Goal: Task Accomplishment & Management: Use online tool/utility

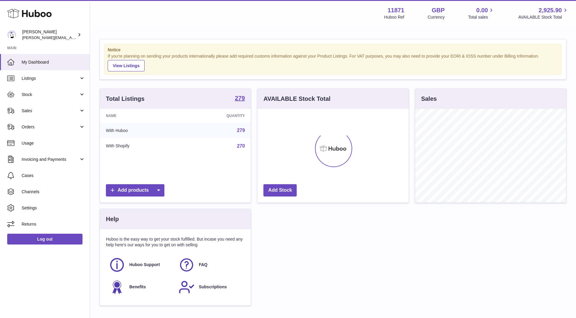
scroll to position [94, 151]
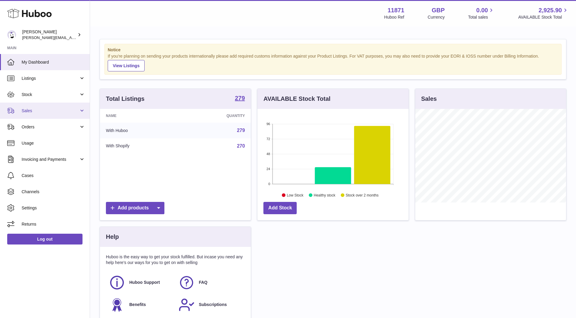
click at [49, 106] on link "Sales" at bounding box center [45, 111] width 90 height 16
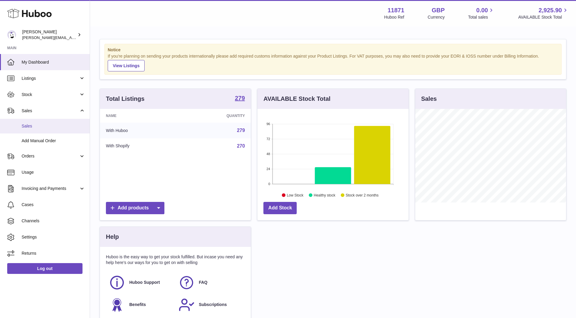
click at [57, 128] on span "Sales" at bounding box center [54, 126] width 64 height 6
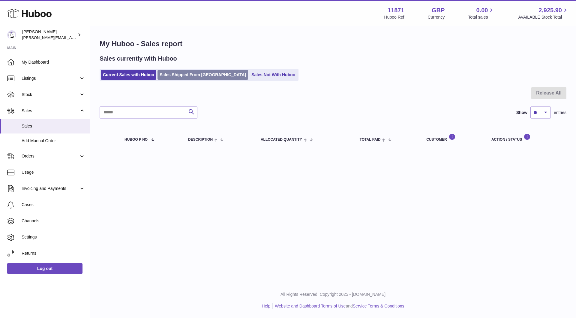
click at [197, 73] on link "Sales Shipped From [GEOGRAPHIC_DATA]" at bounding box center [203, 75] width 91 height 10
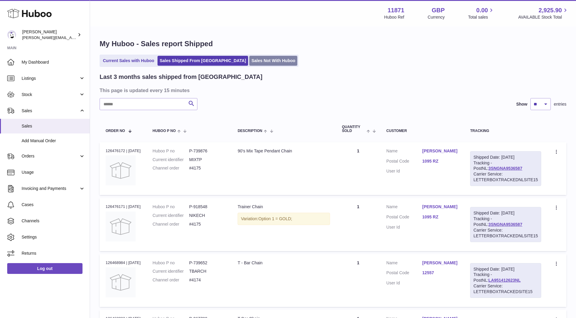
click at [249, 58] on link "Sales Not With Huboo" at bounding box center [273, 61] width 48 height 10
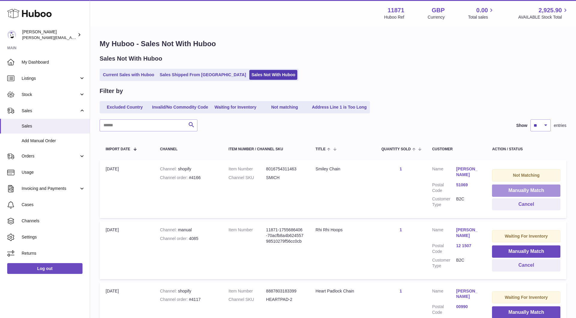
click at [515, 189] on button "Manually Match" at bounding box center [526, 191] width 68 height 12
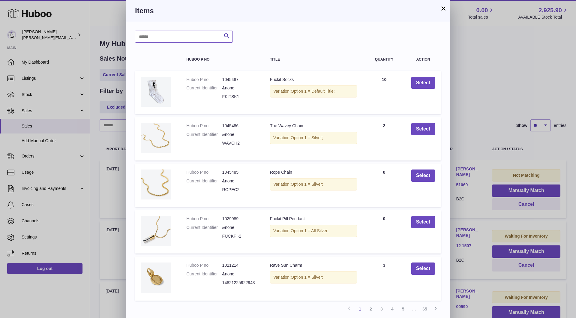
click at [201, 38] on input "text" at bounding box center [184, 37] width 98 height 12
type input "*****"
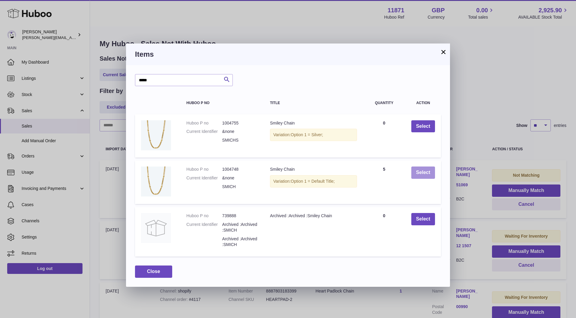
click at [430, 172] on button "Select" at bounding box center [423, 173] width 24 height 12
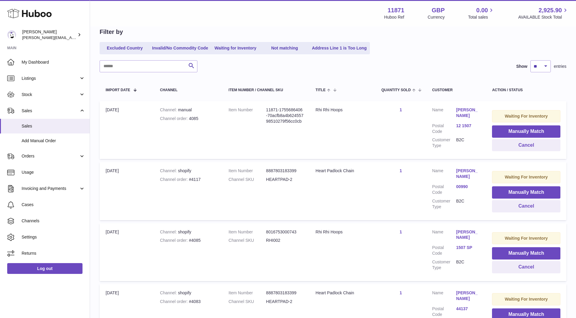
scroll to position [59, 0]
click at [539, 194] on button "Manually Match" at bounding box center [526, 192] width 68 height 12
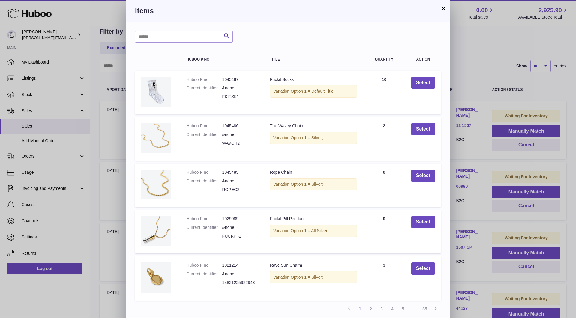
click at [190, 43] on div "Search Huboo P no Title Quantity Action Huboo P no 1045487 Current Identifier &…" at bounding box center [288, 182] width 324 height 320
click at [190, 41] on input "text" at bounding box center [184, 37] width 98 height 12
type input "******"
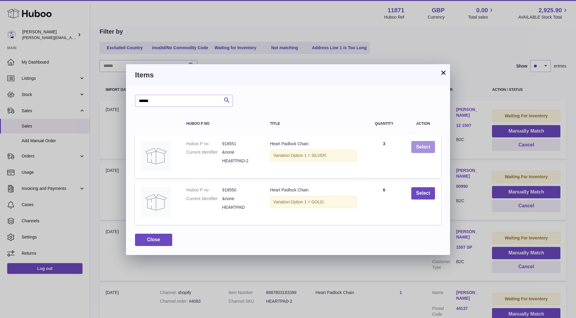
click at [419, 144] on button "Select" at bounding box center [423, 147] width 24 height 12
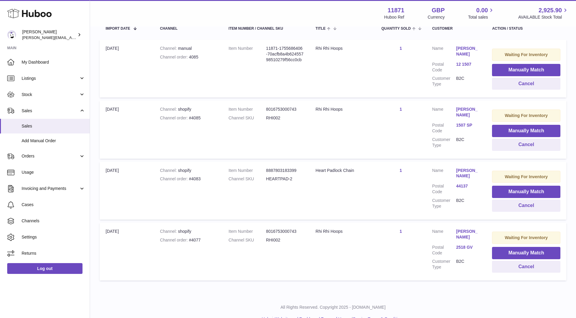
scroll to position [121, 0]
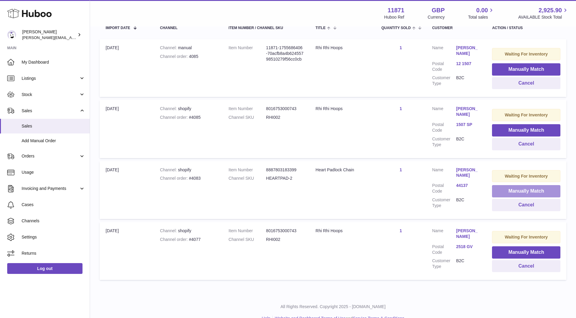
click at [526, 197] on button "Manually Match" at bounding box center [526, 191] width 68 height 12
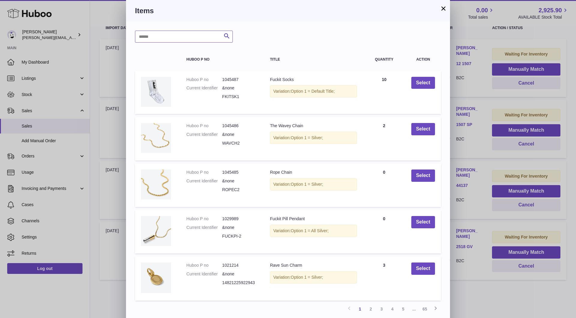
click at [207, 41] on input "text" at bounding box center [184, 37] width 98 height 12
type input "******"
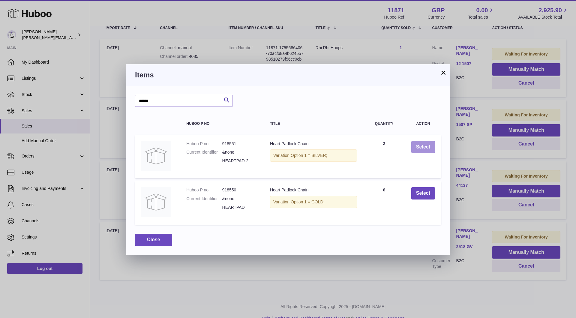
click at [429, 142] on button "Select" at bounding box center [423, 147] width 24 height 12
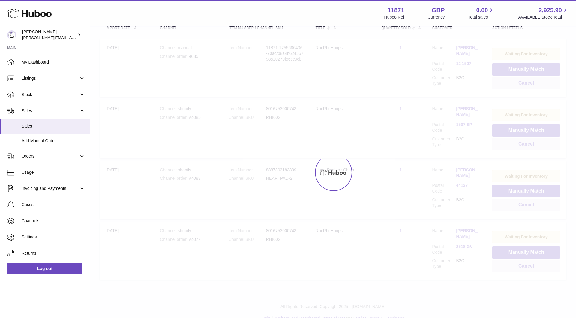
scroll to position [80, 0]
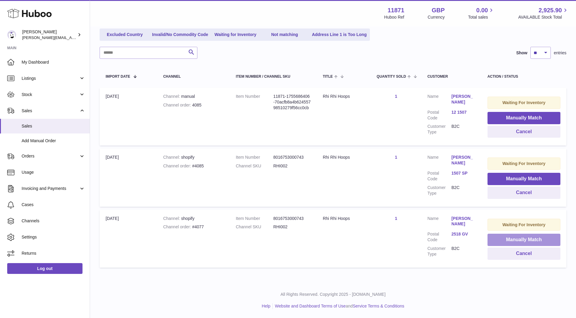
click at [512, 239] on button "Manually Match" at bounding box center [524, 240] width 73 height 12
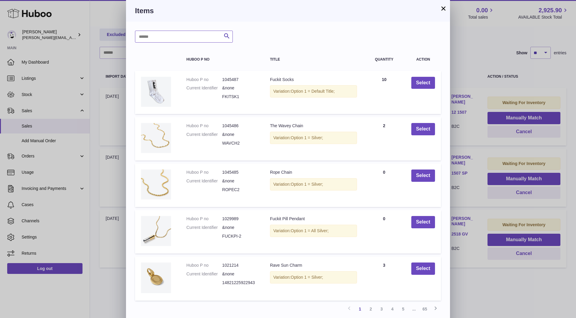
click at [199, 32] on input "text" at bounding box center [184, 37] width 98 height 12
drag, startPoint x: 199, startPoint y: 32, endPoint x: 227, endPoint y: 37, distance: 28.4
click at [227, 37] on icon "submit" at bounding box center [226, 36] width 7 height 8
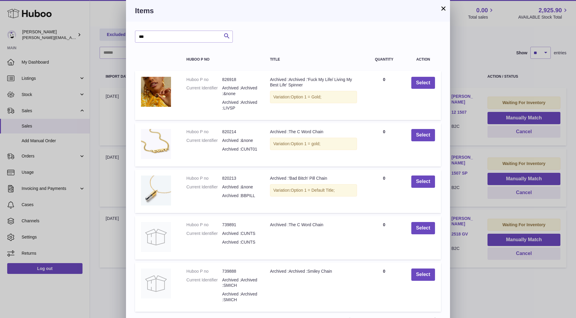
click at [179, 44] on div "*** Search Huboo P no Title Quantity Action Huboo P no 826918 Current Identifie…" at bounding box center [288, 187] width 324 height 331
click at [140, 36] on input "***" at bounding box center [184, 37] width 98 height 12
type input "***"
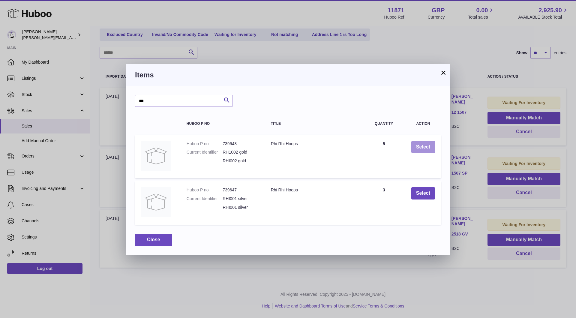
click at [428, 147] on button "Select" at bounding box center [423, 147] width 24 height 12
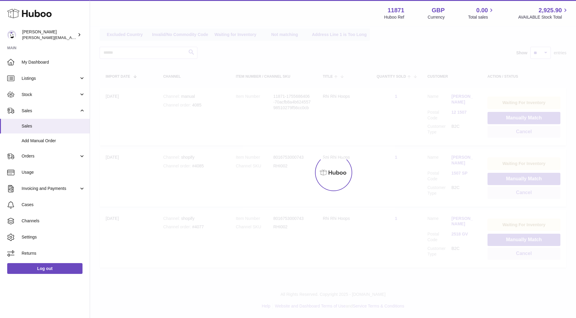
scroll to position [21, 0]
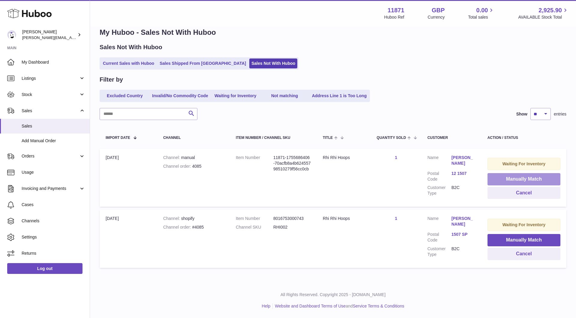
click at [508, 173] on button "Manually Match" at bounding box center [524, 179] width 73 height 12
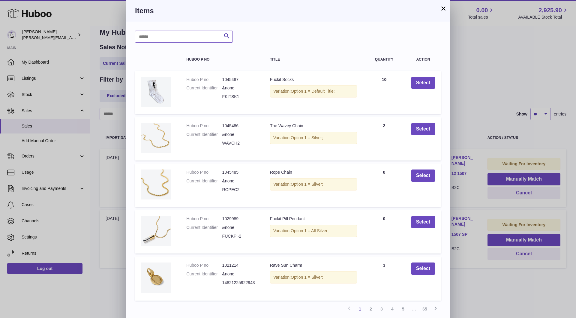
click at [163, 35] on input "text" at bounding box center [184, 37] width 98 height 12
type input "***"
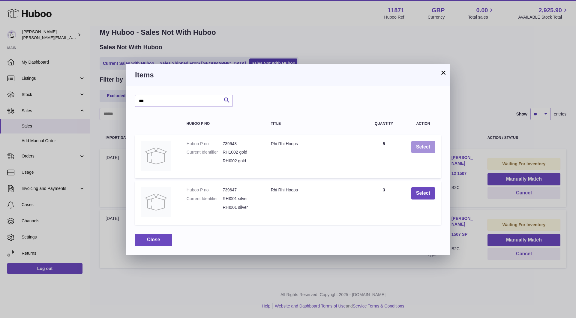
click at [415, 146] on button "Select" at bounding box center [423, 147] width 24 height 12
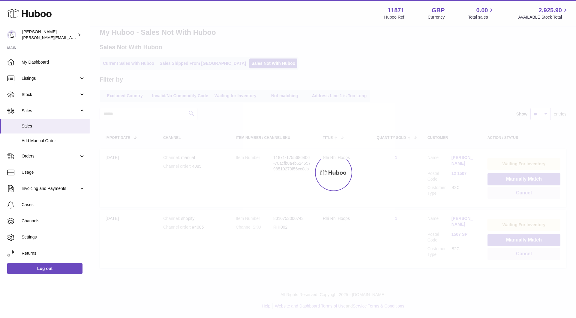
scroll to position [0, 0]
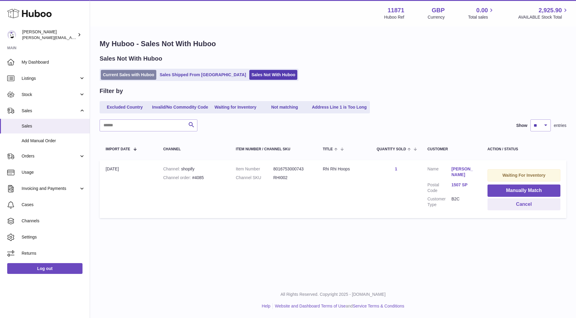
click at [132, 75] on link "Current Sales with Huboo" at bounding box center [129, 75] width 56 height 10
